Goal: Task Accomplishment & Management: Use online tool/utility

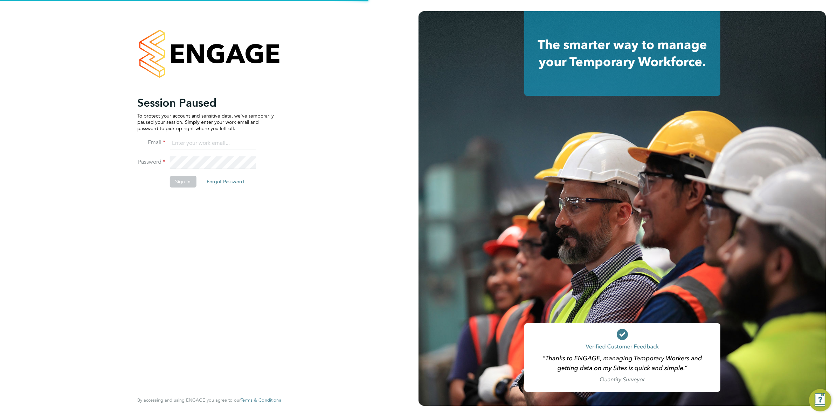
type input "codonovan@skilledcareers.co.uk"
click at [183, 184] on button "Sign In" at bounding box center [182, 181] width 27 height 11
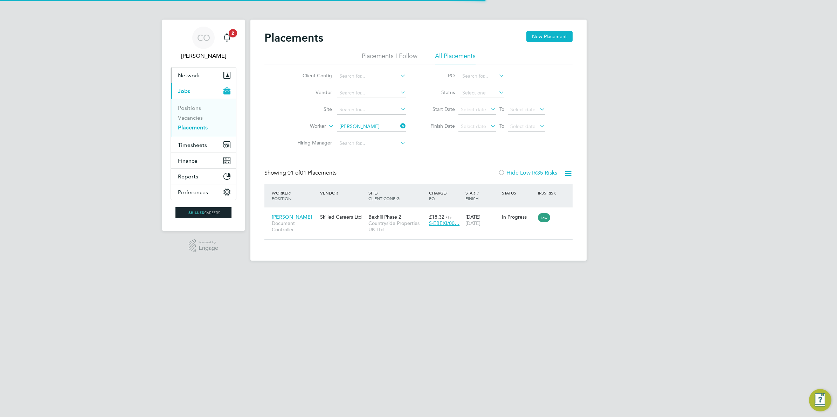
scroll to position [7, 33]
click at [200, 147] on span "Timesheets" at bounding box center [192, 145] width 29 height 7
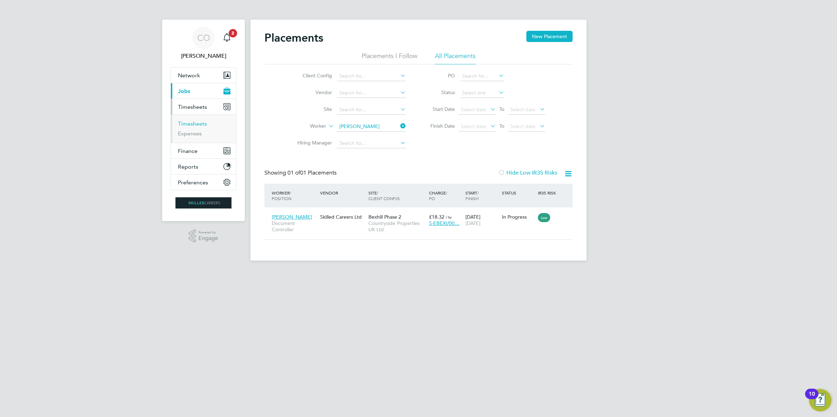
click at [201, 121] on link "Timesheets" at bounding box center [192, 123] width 29 height 7
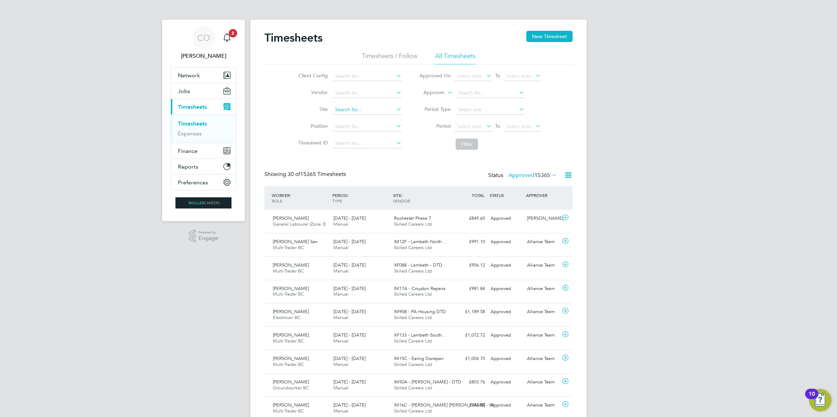
click at [354, 108] on input at bounding box center [367, 110] width 69 height 10
click at [426, 137] on li "Filter" at bounding box center [479, 144] width 139 height 18
click at [352, 109] on input at bounding box center [367, 110] width 69 height 10
click at [374, 174] on li "Mill View, Pagham" at bounding box center [370, 174] width 76 height 9
type input "Mill View, Pagham"
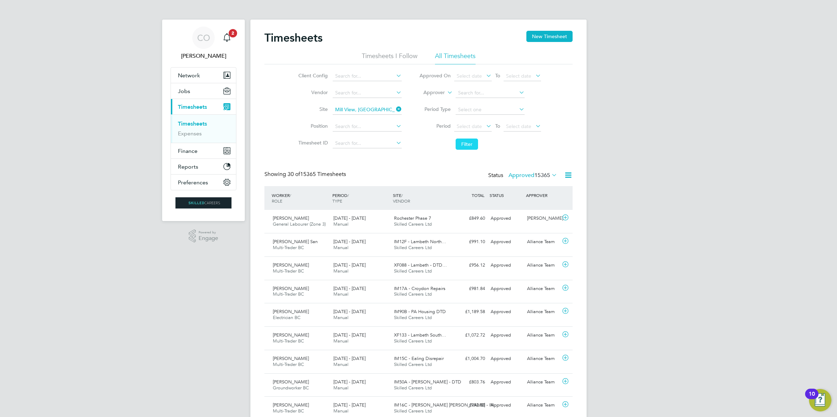
click at [467, 148] on button "Filter" at bounding box center [467, 144] width 22 height 11
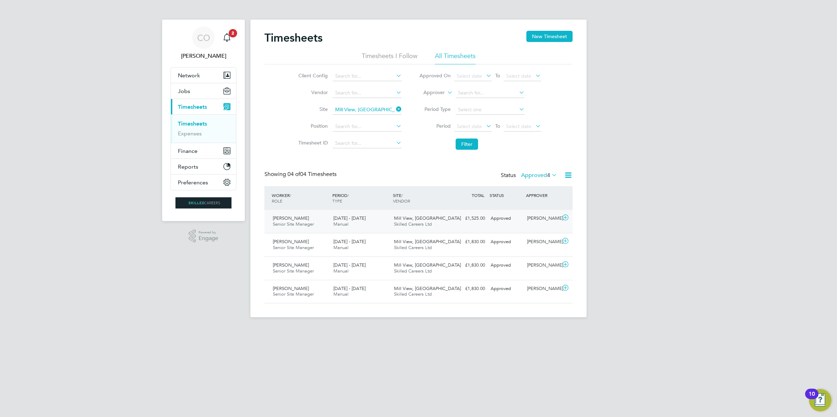
click at [565, 217] on icon at bounding box center [565, 218] width 9 height 6
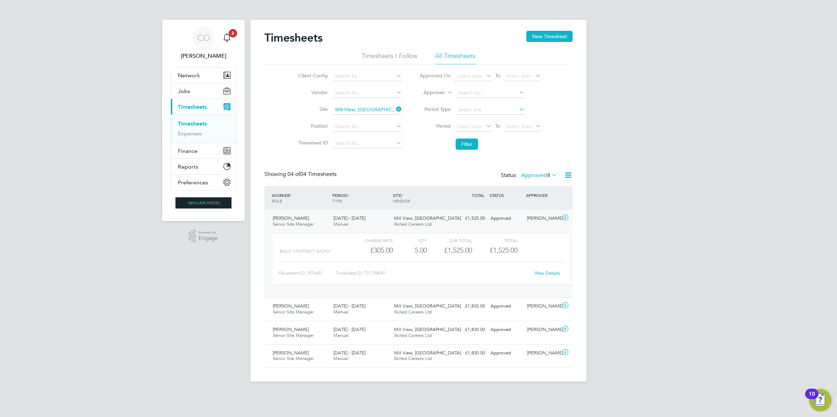
click at [536, 276] on link "View Details" at bounding box center [547, 273] width 26 height 6
click at [395, 109] on icon at bounding box center [395, 109] width 0 height 10
click at [368, 113] on input at bounding box center [367, 110] width 69 height 10
type input "polegate"
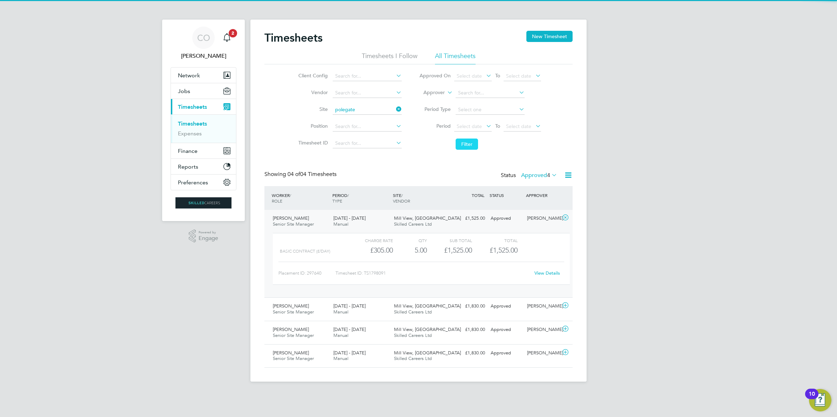
click at [475, 147] on button "Filter" at bounding box center [467, 144] width 22 height 11
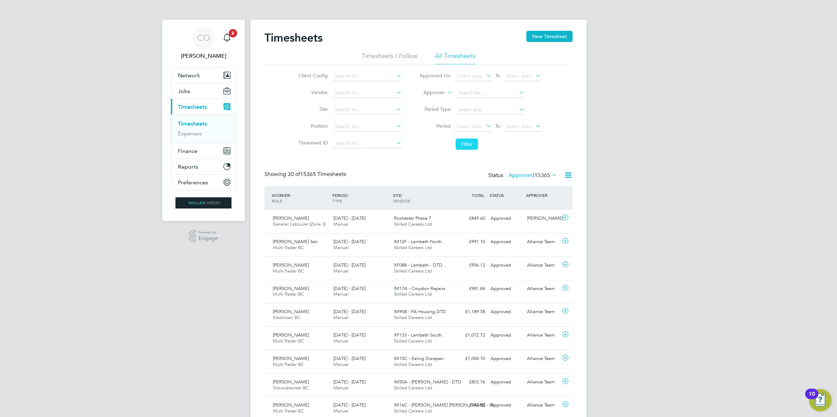
scroll to position [18, 61]
click at [465, 144] on button "Filter" at bounding box center [467, 144] width 22 height 11
click at [355, 109] on input at bounding box center [367, 110] width 69 height 10
click at [372, 116] on li "Summ erhill Gardens, Polegate" at bounding box center [393, 118] width 123 height 9
type input "Summerhill Gardens, Polegate"
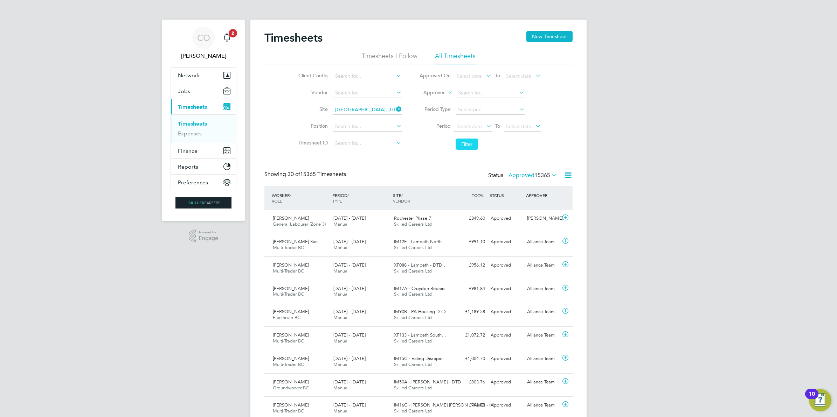
click at [456, 144] on button "Filter" at bounding box center [467, 144] width 22 height 11
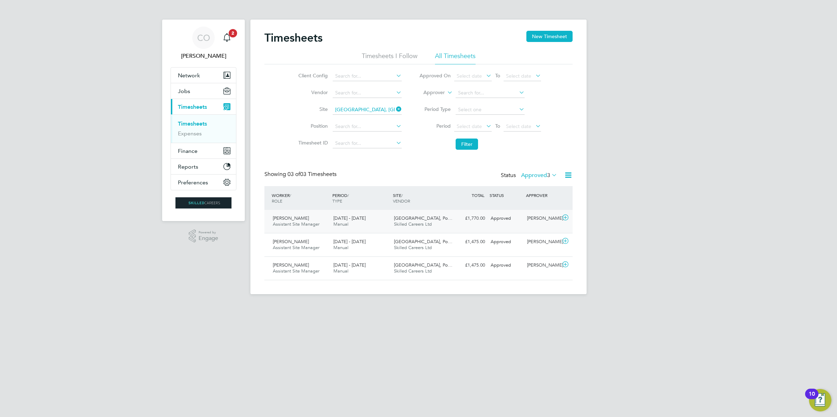
click at [564, 220] on icon at bounding box center [565, 218] width 9 height 6
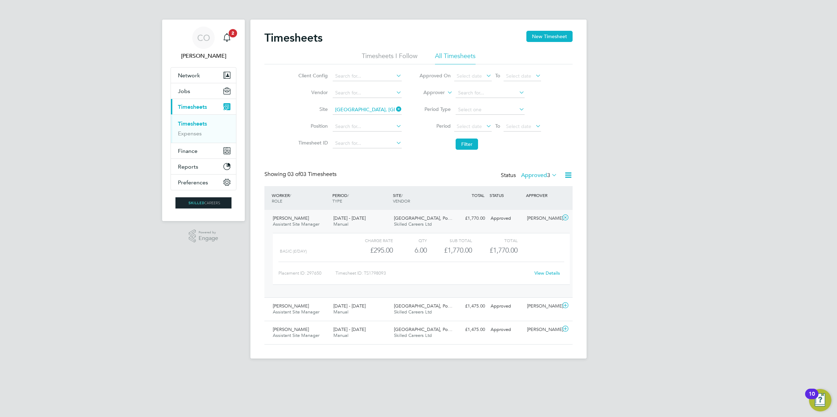
click at [540, 272] on link "View Details" at bounding box center [547, 273] width 26 height 6
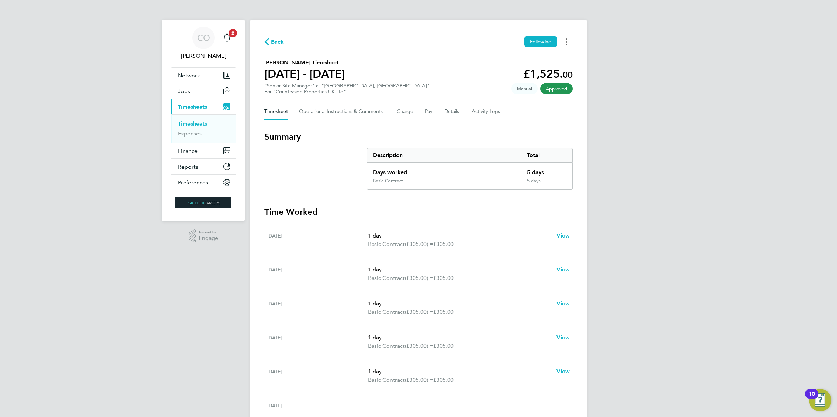
click at [566, 43] on icon "Timesheets Menu" at bounding box center [565, 42] width 1 height 7
click at [532, 58] on link "Download timesheet" at bounding box center [530, 57] width 84 height 14
click at [566, 41] on icon "Timesheets Menu" at bounding box center [565, 42] width 1 height 7
click at [550, 56] on link "Download timesheet" at bounding box center [530, 57] width 84 height 14
